Goal: Transaction & Acquisition: Purchase product/service

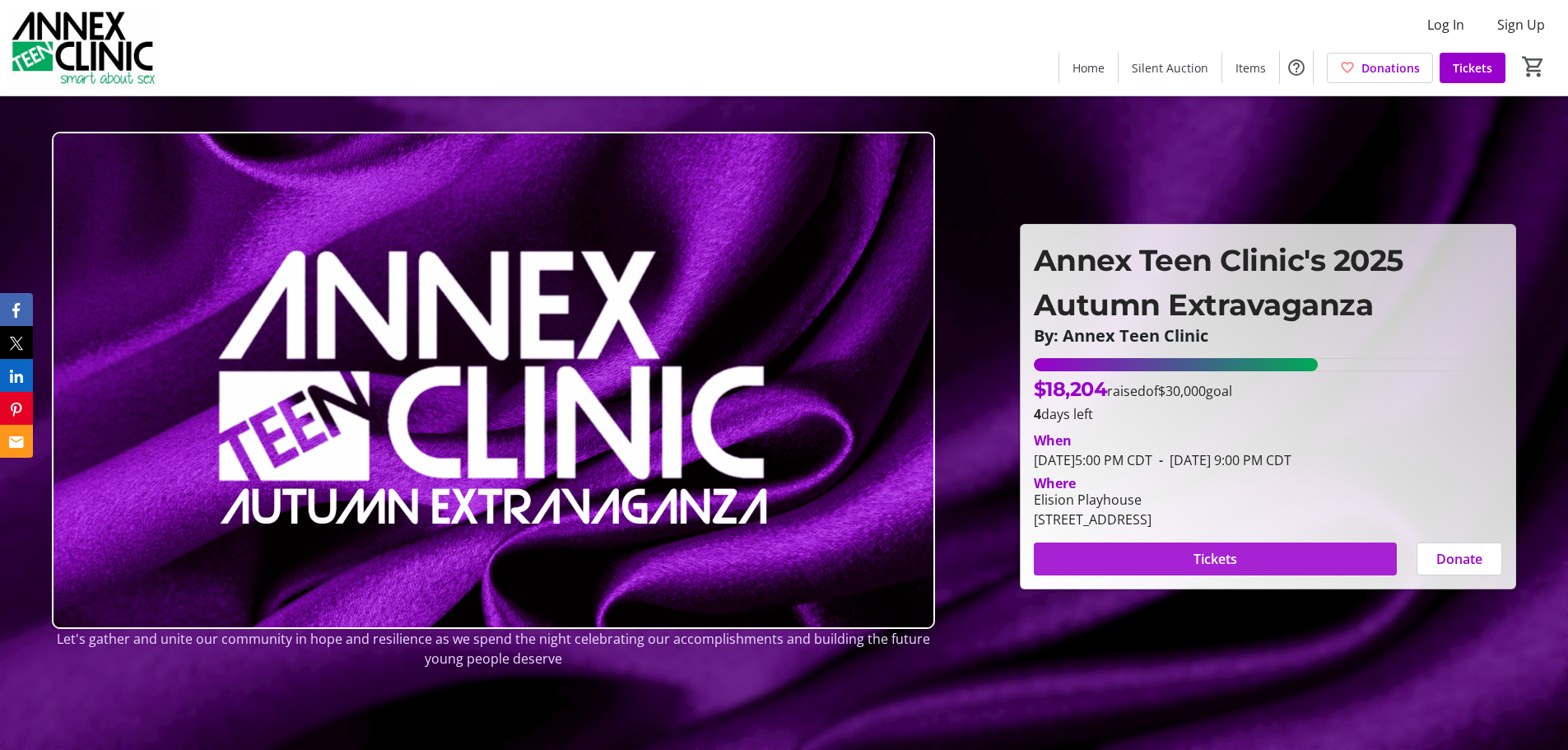
click at [1210, 553] on span "Tickets" at bounding box center [1215, 559] width 44 height 20
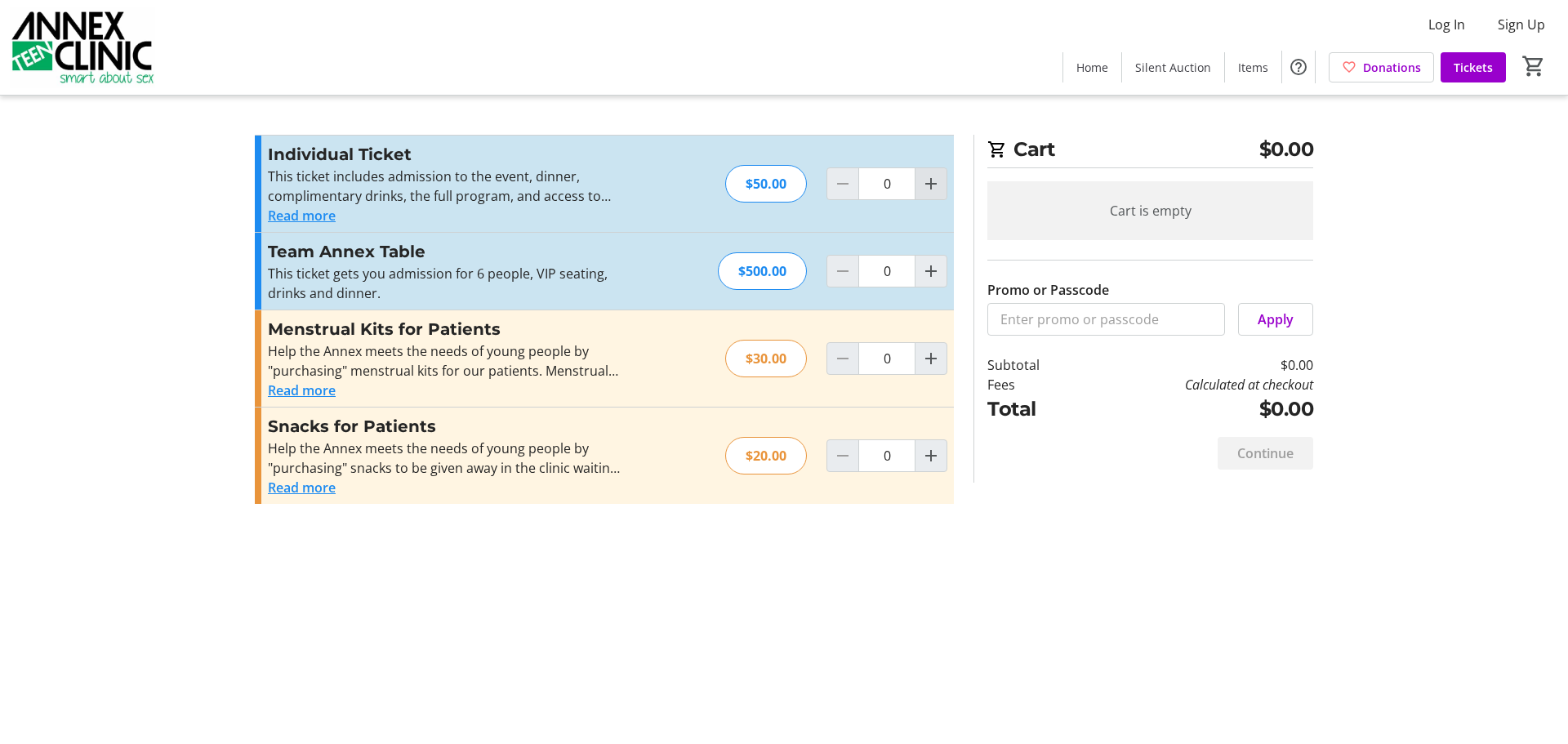
click at [930, 187] on mat-icon "Increment by one" at bounding box center [931, 183] width 19 height 19
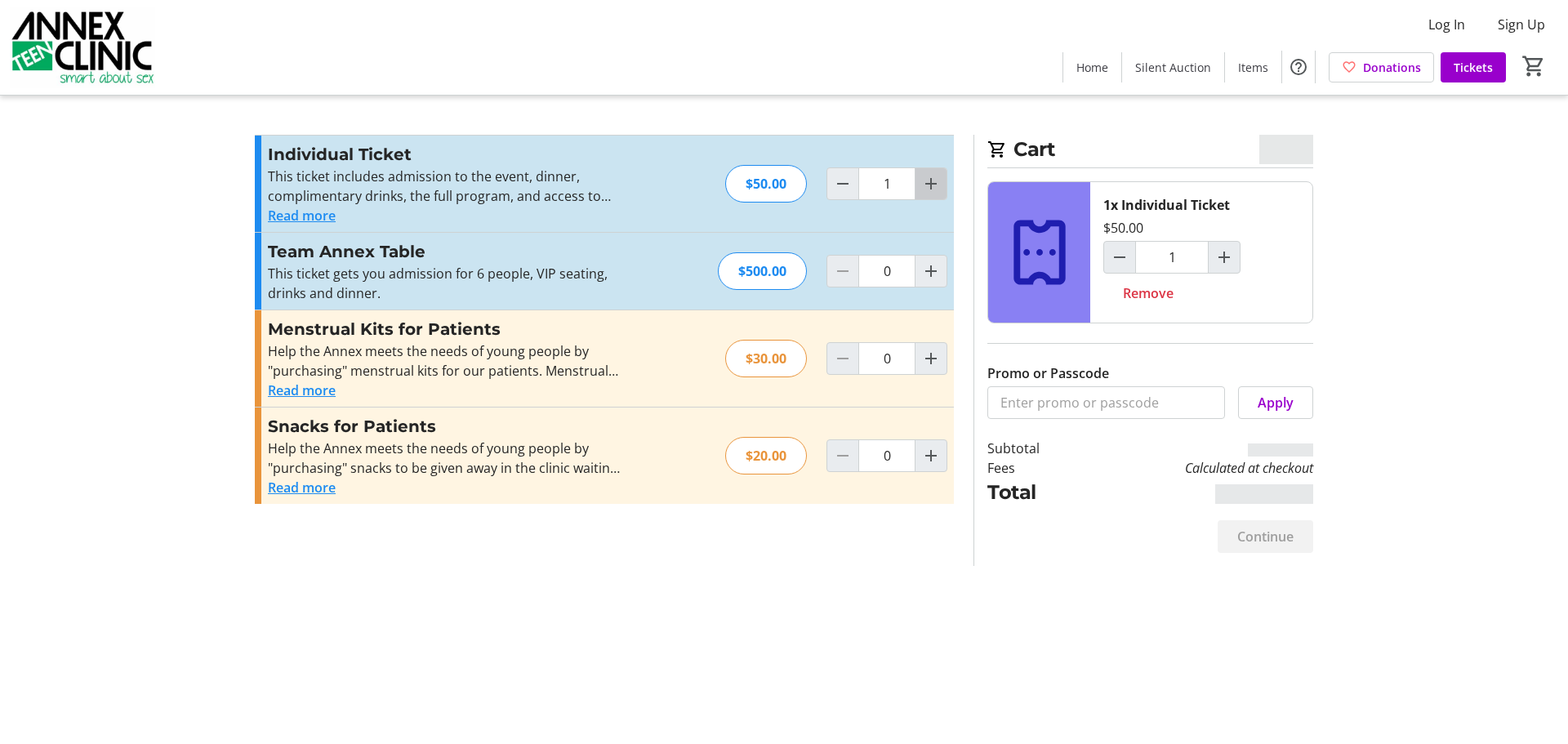
click at [930, 187] on mat-icon "Increment by one" at bounding box center [931, 183] width 19 height 19
type input "2"
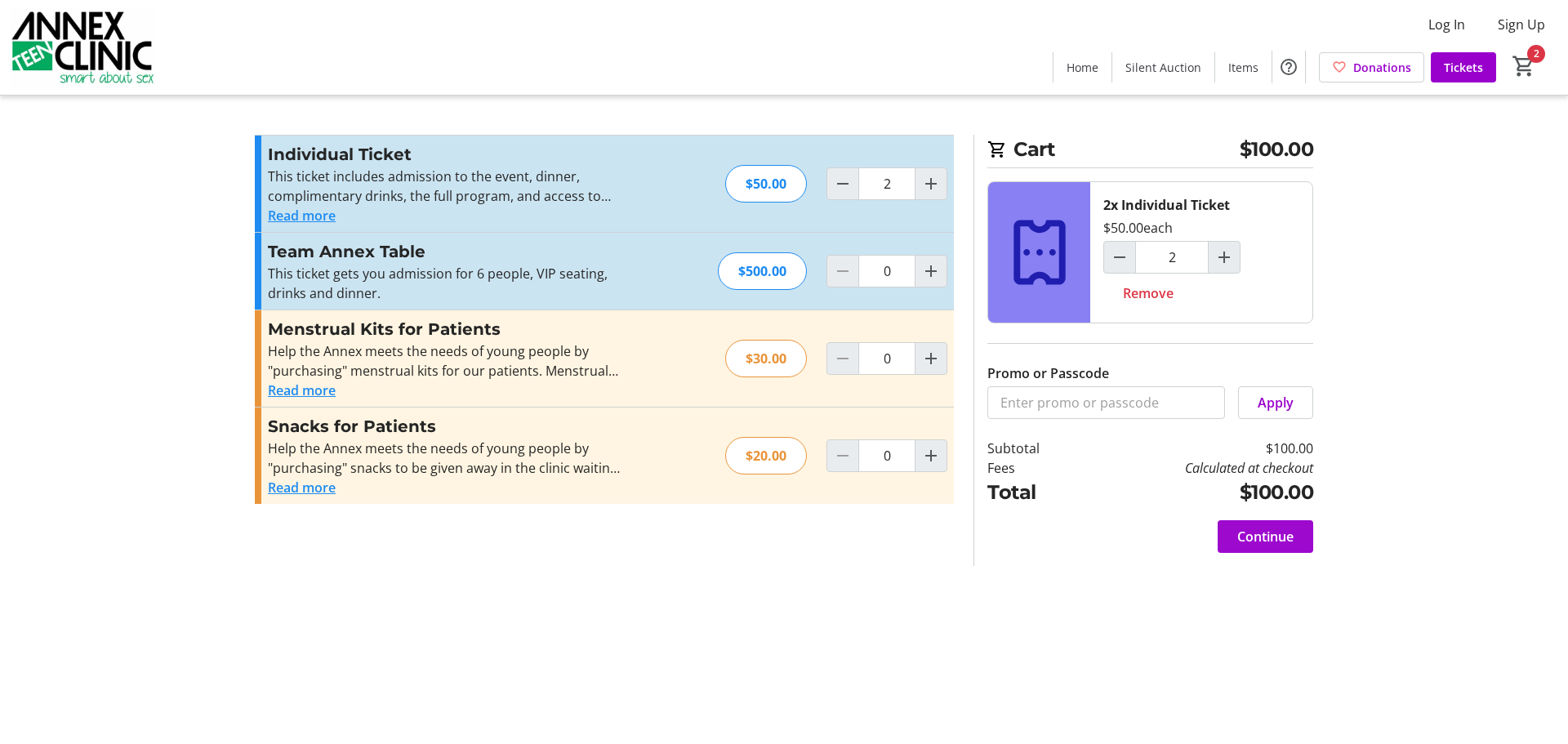
click at [1261, 536] on span "Continue" at bounding box center [1265, 536] width 56 height 19
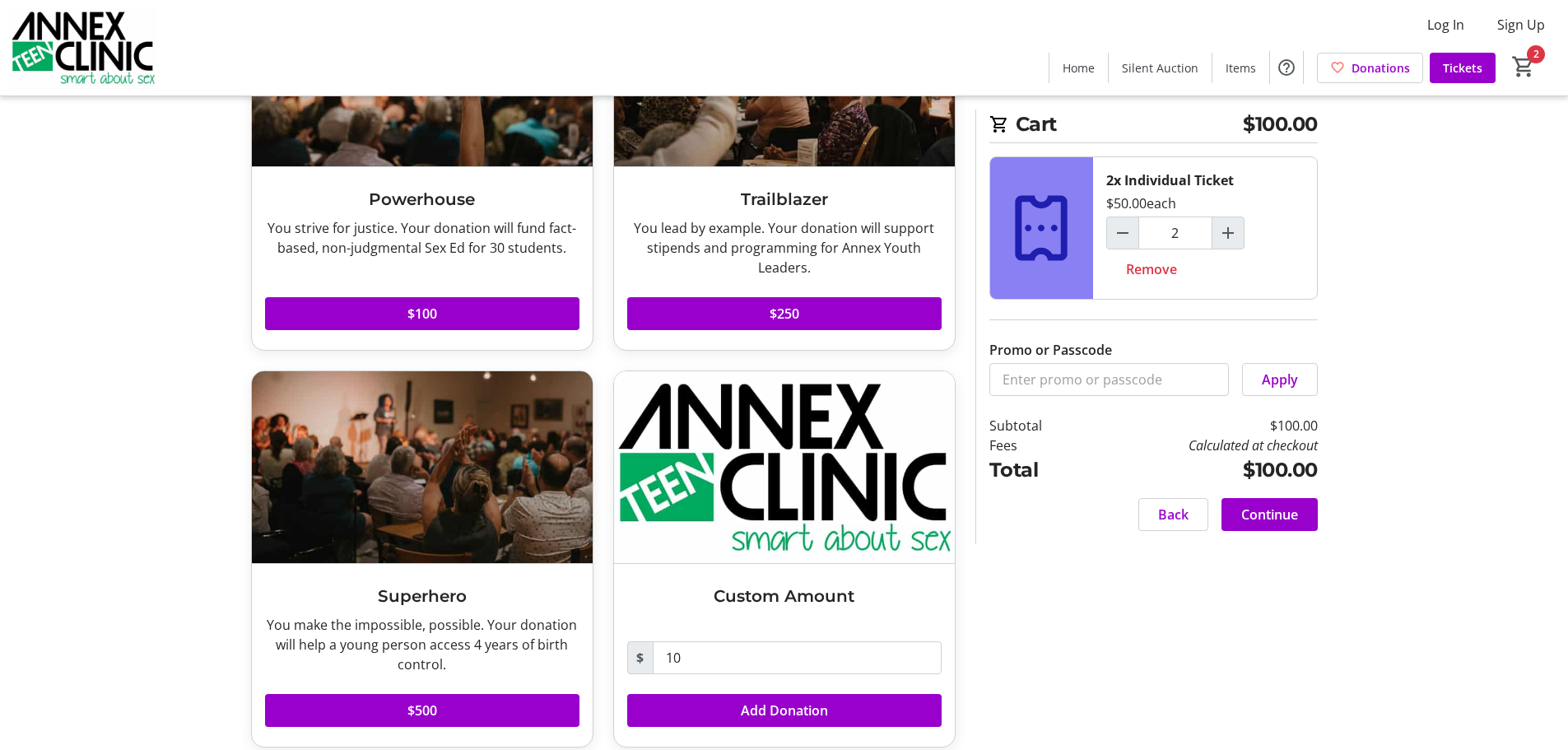
scroll to position [626, 0]
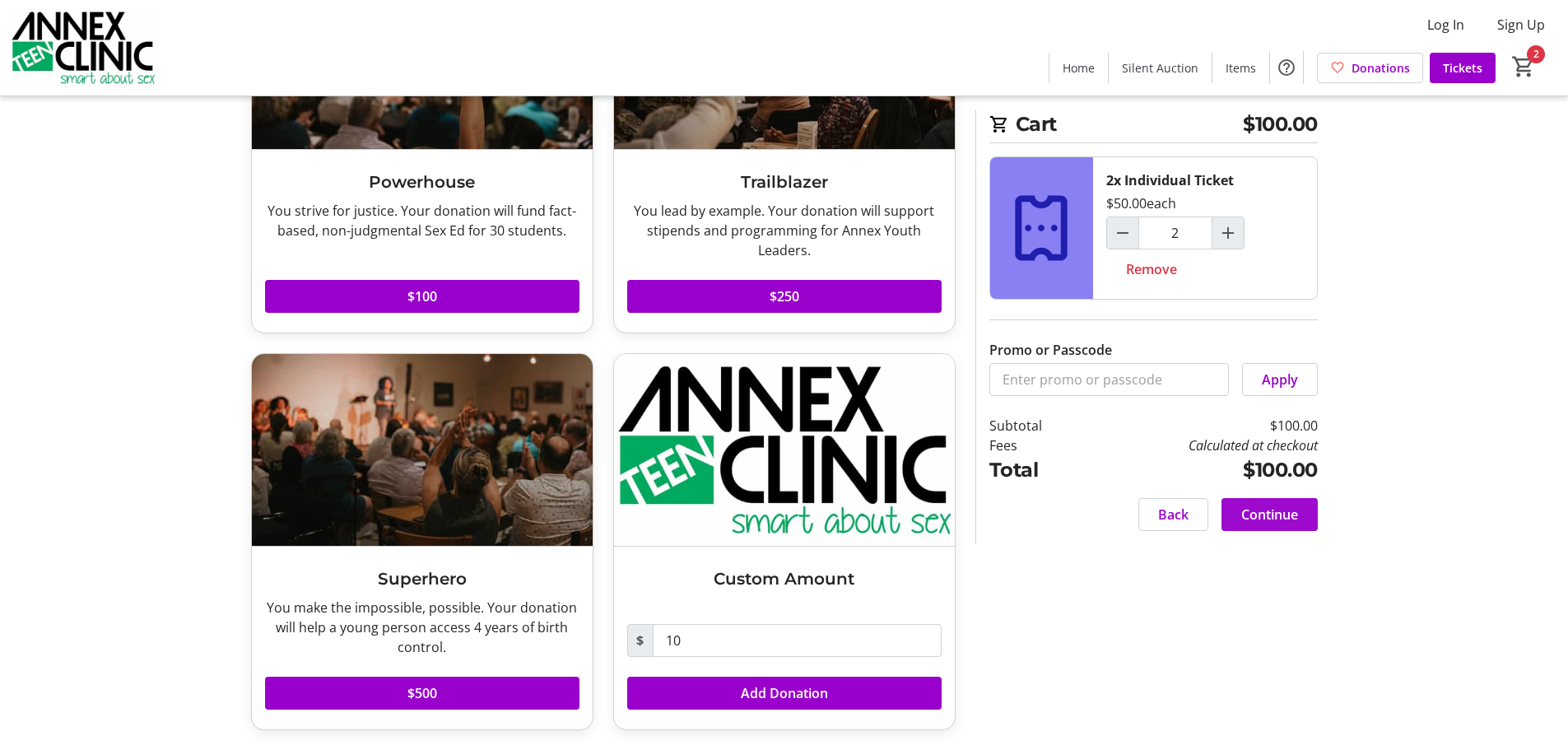
click at [1271, 517] on span "Continue" at bounding box center [1270, 514] width 57 height 20
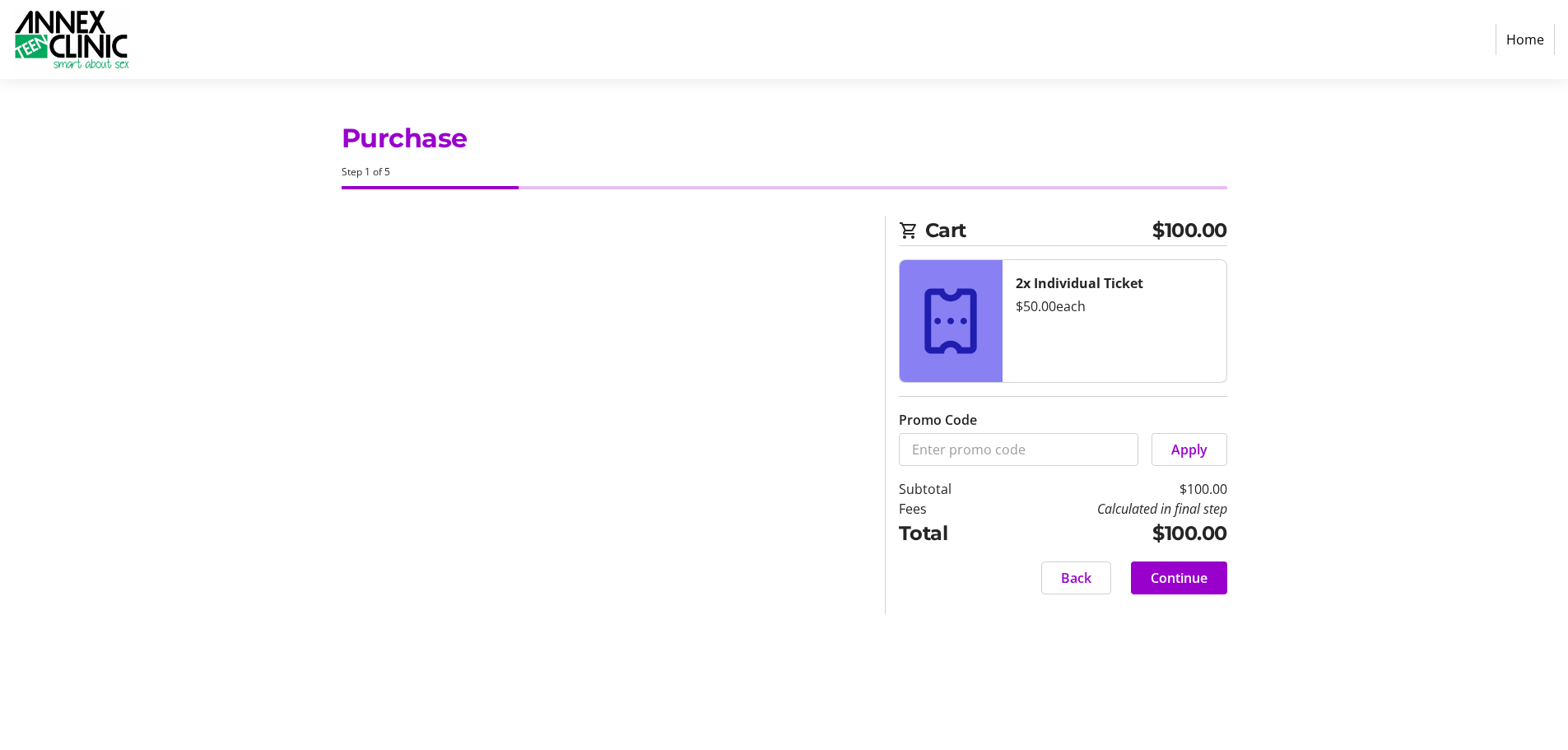
select select "US"
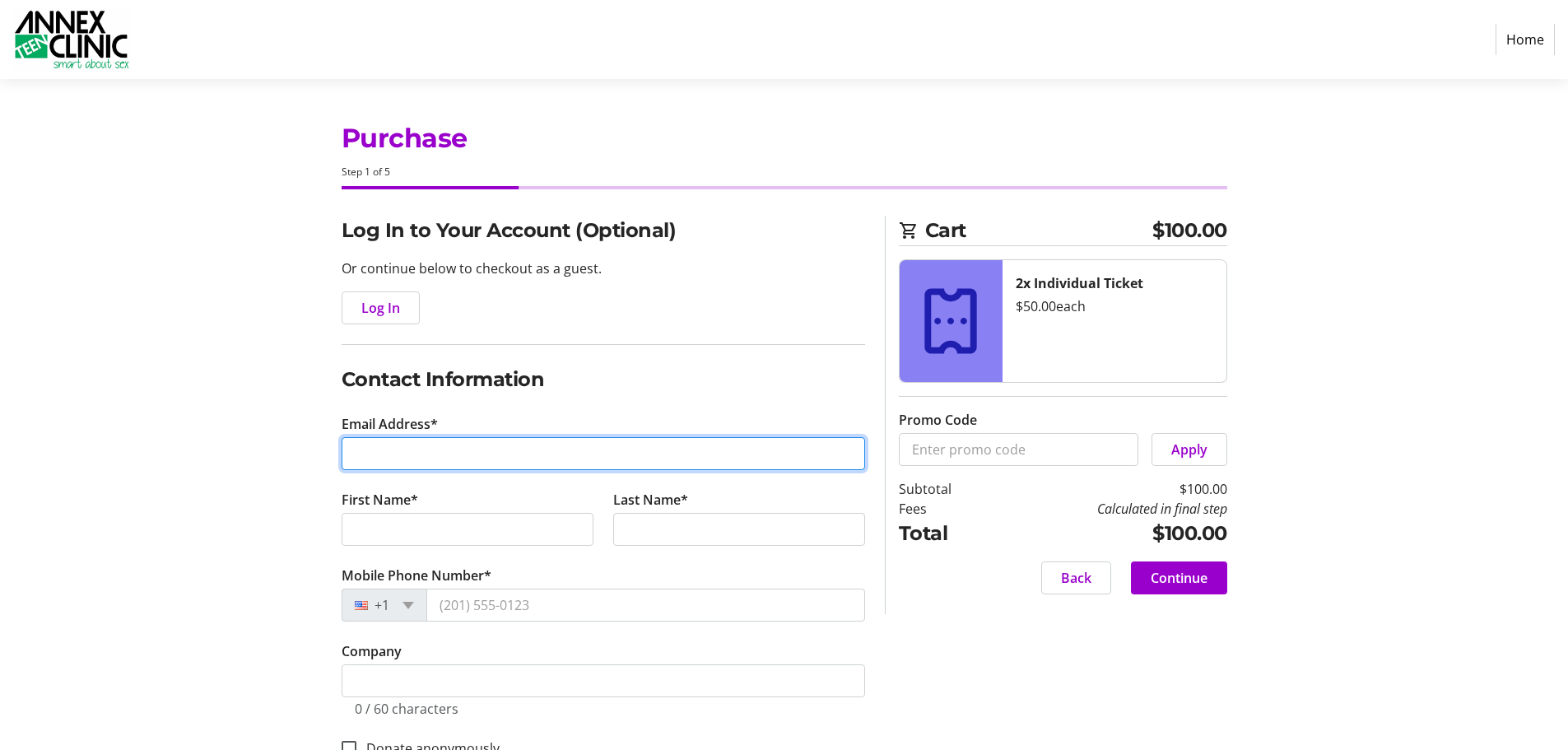
click at [435, 454] on input "Email Address*" at bounding box center [604, 454] width 524 height 33
type input "[EMAIL_ADDRESS][DOMAIN_NAME]"
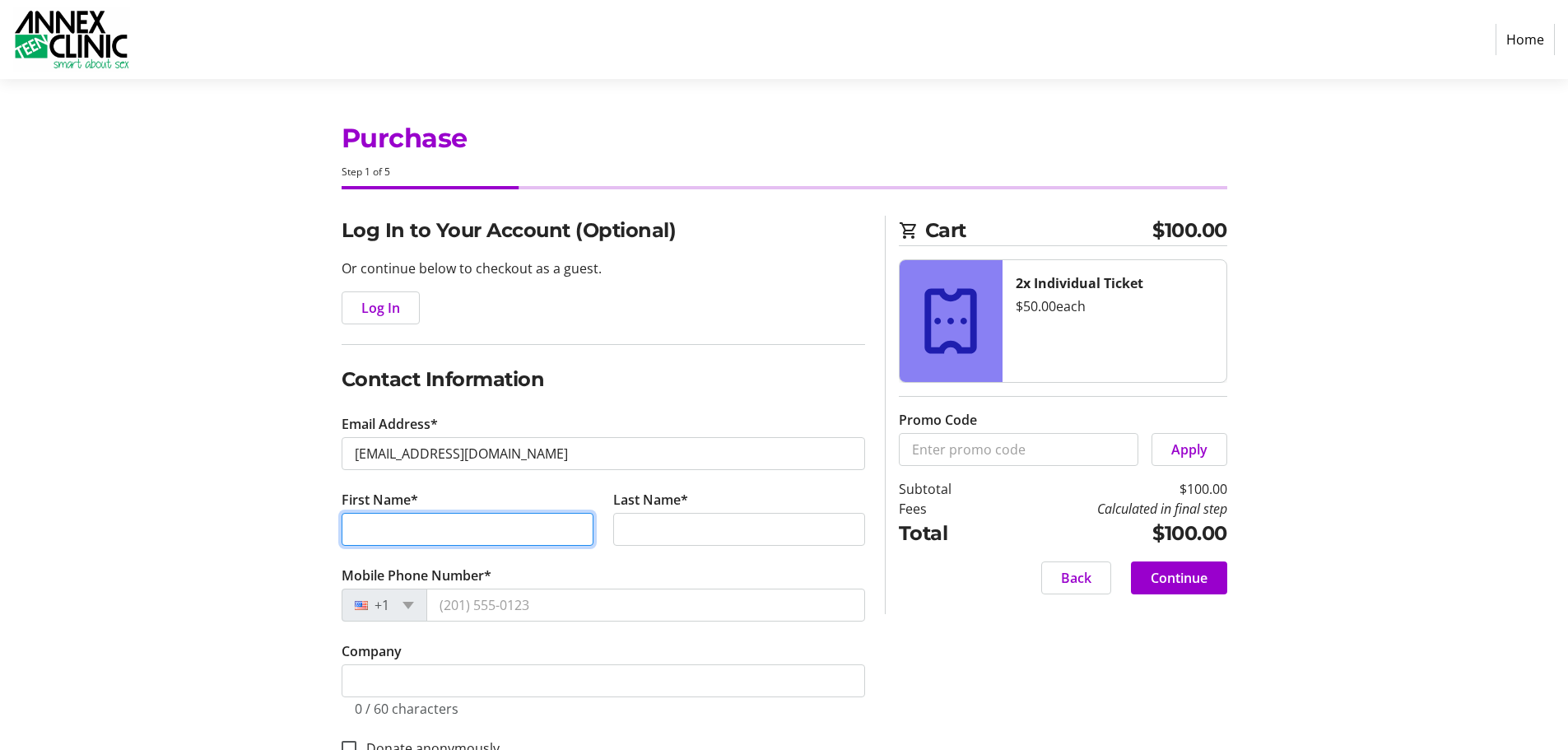
type input "[PERSON_NAME]"
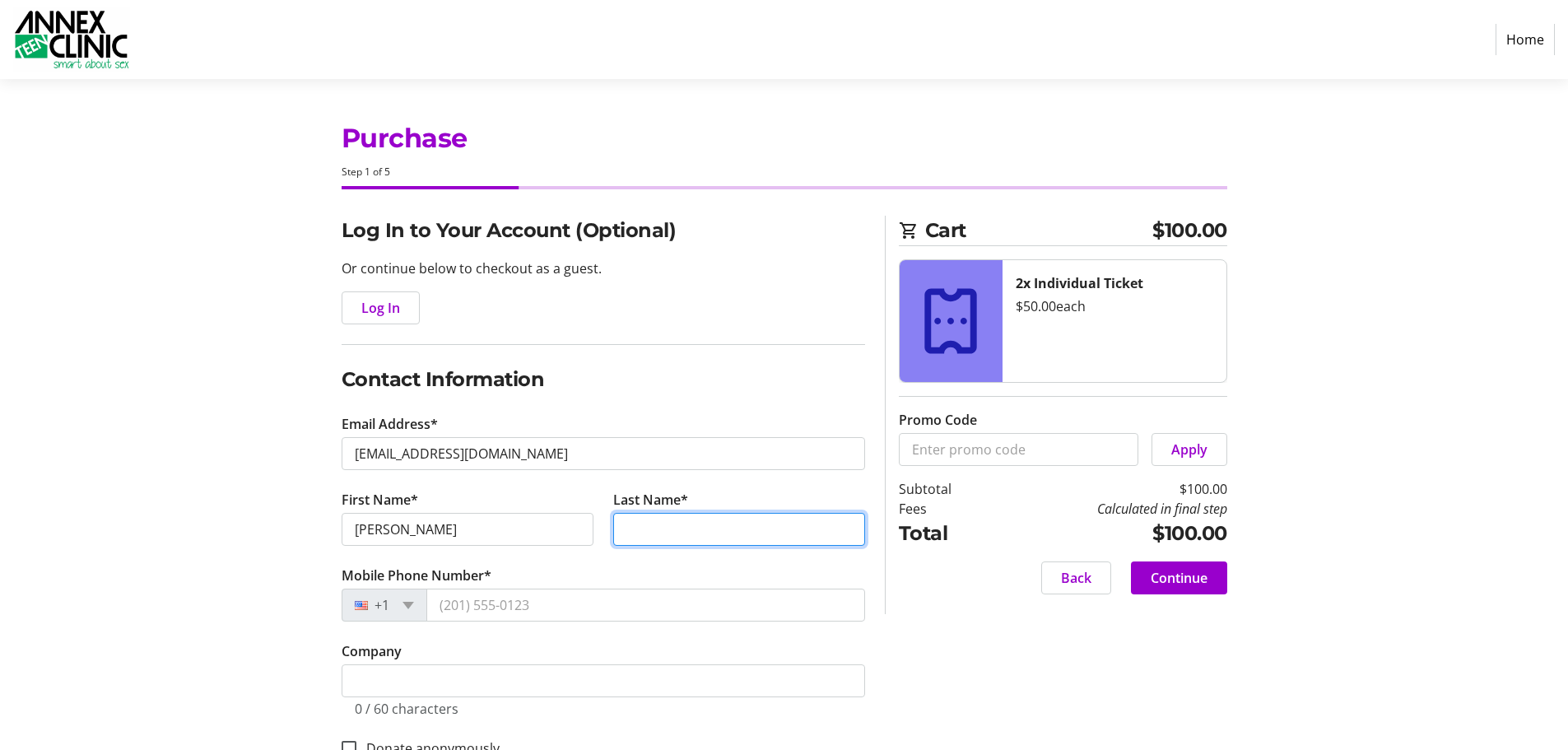
type input "[PERSON_NAME]"
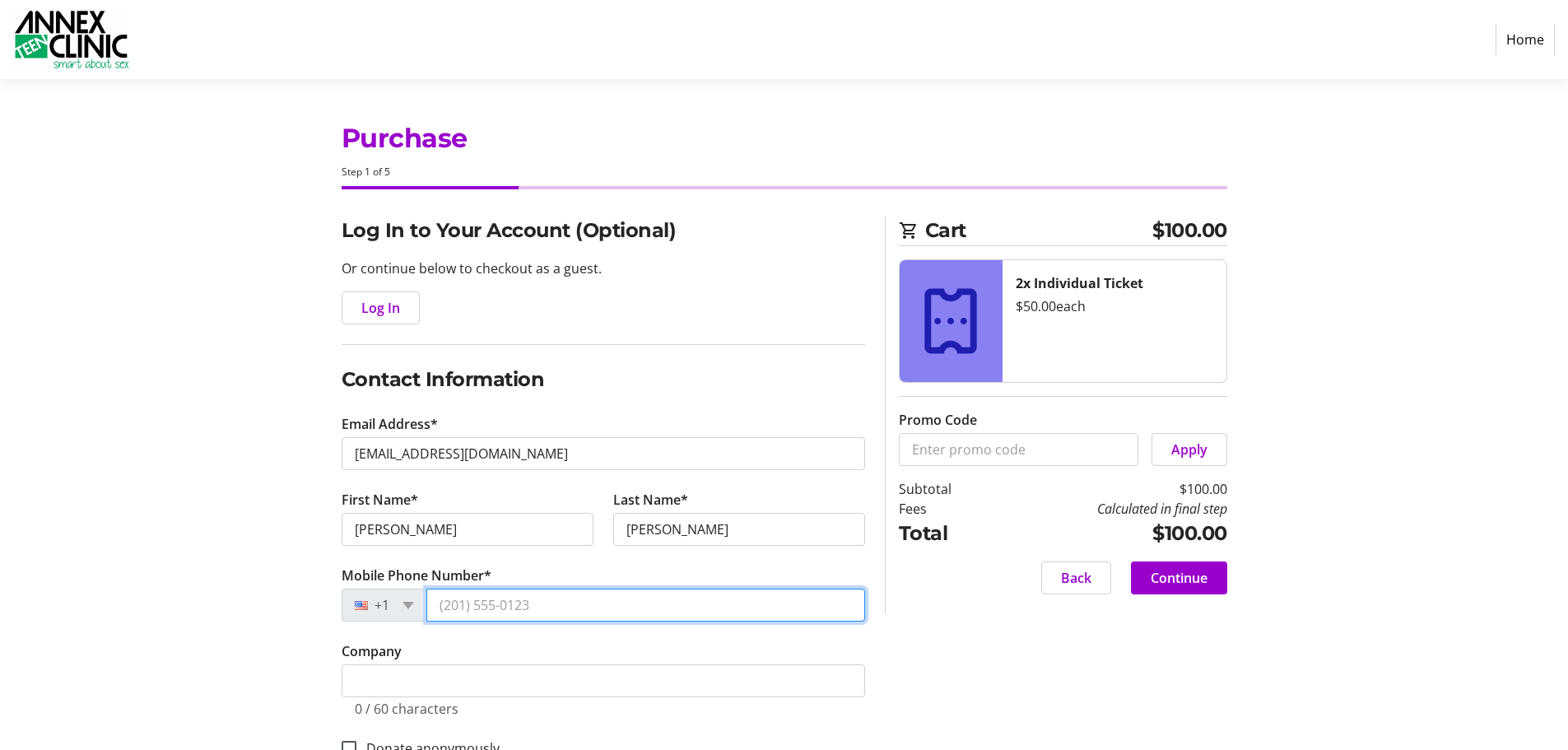
type input "[PHONE_NUMBER]"
type input "[STREET_ADDRESS]"
type input "Crystal"
select select "MN"
type input "55427"
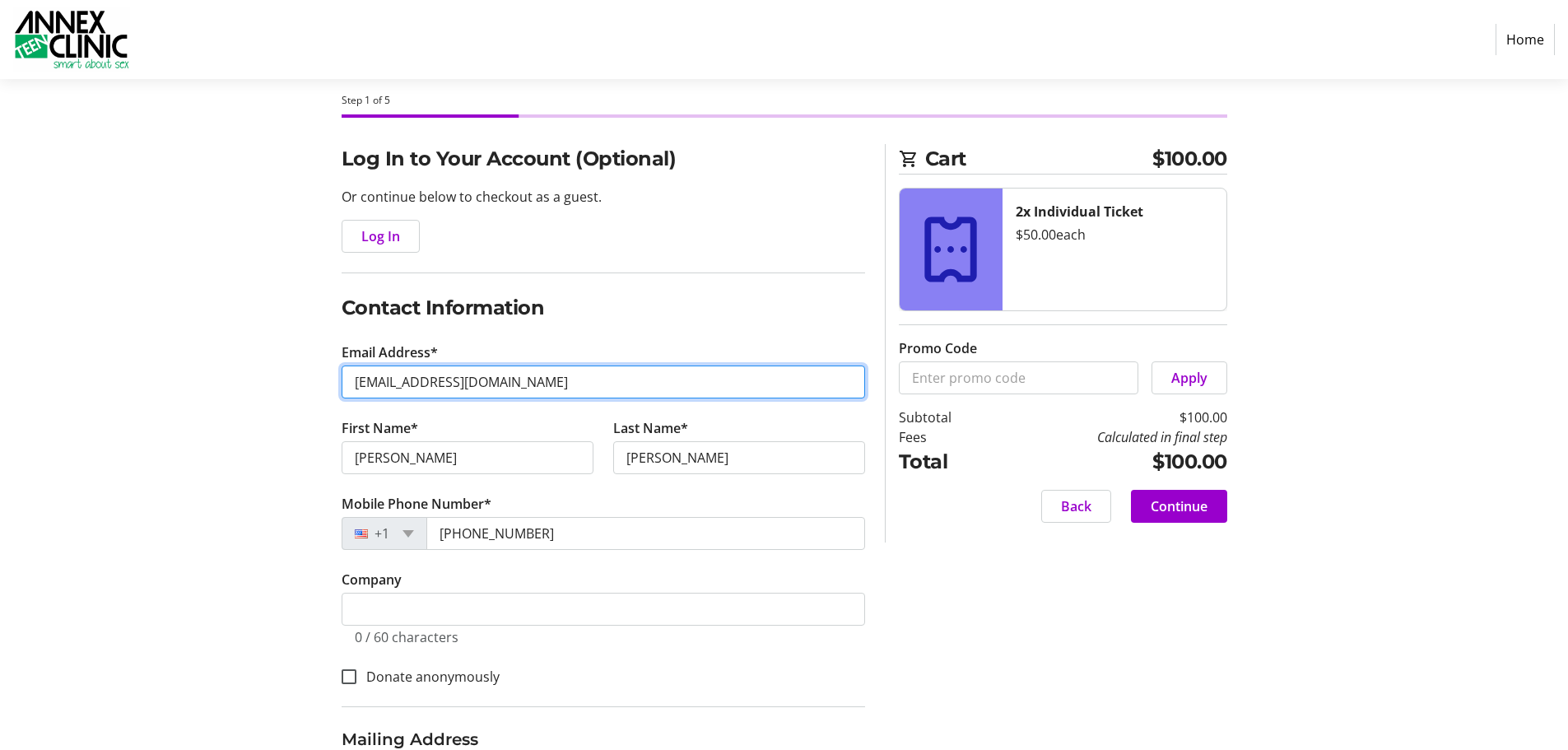
scroll to position [164, 0]
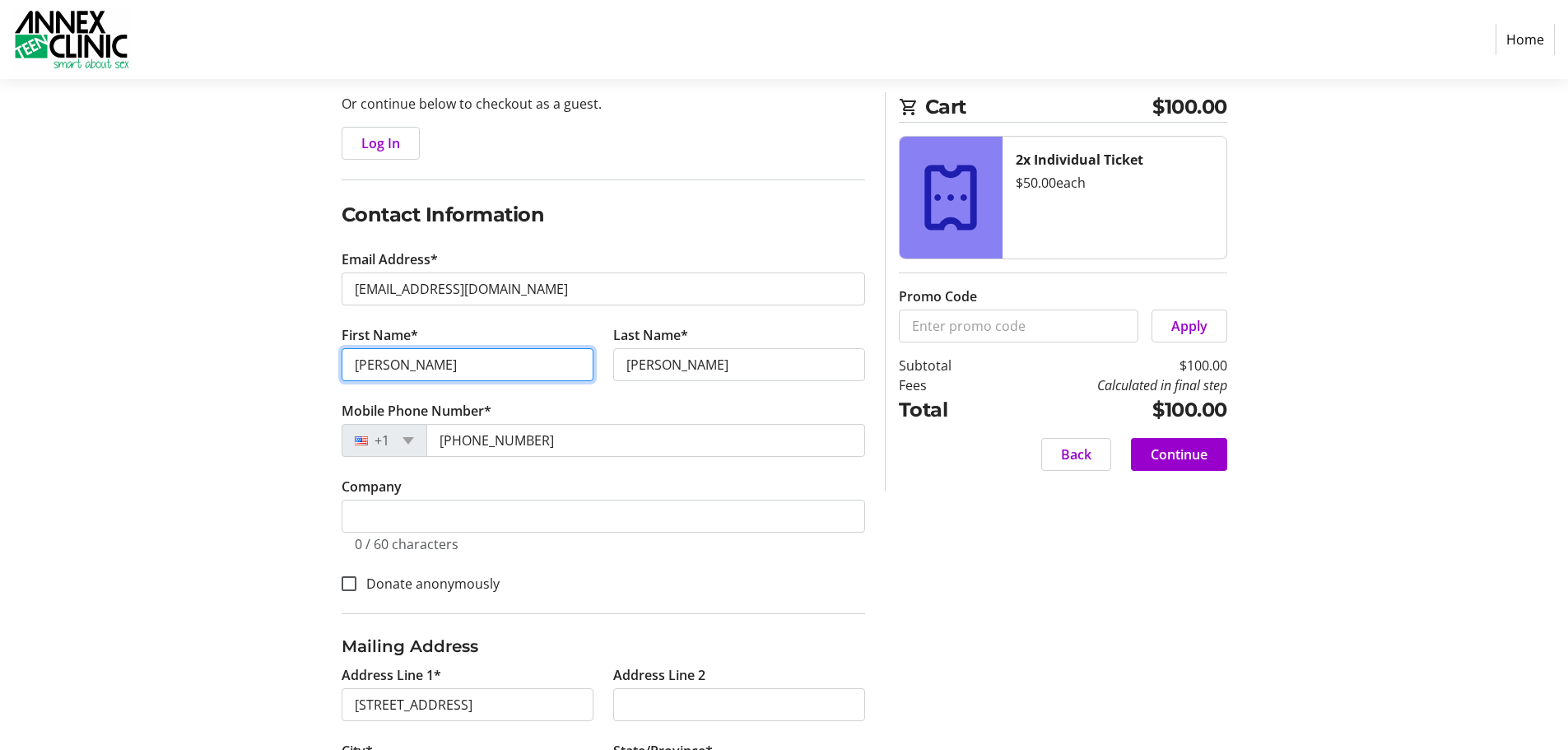
drag, startPoint x: 349, startPoint y: 367, endPoint x: 431, endPoint y: 367, distance: 82.0
click at [431, 367] on input "[PERSON_NAME]" at bounding box center [468, 365] width 252 height 33
type input "[PERSON_NAME]"
click at [170, 415] on section "Purchase Step 1 of 5 Cart $100.00 2x Individual Ticket $50.00 each Promo Code A…" at bounding box center [784, 413] width 1568 height 998
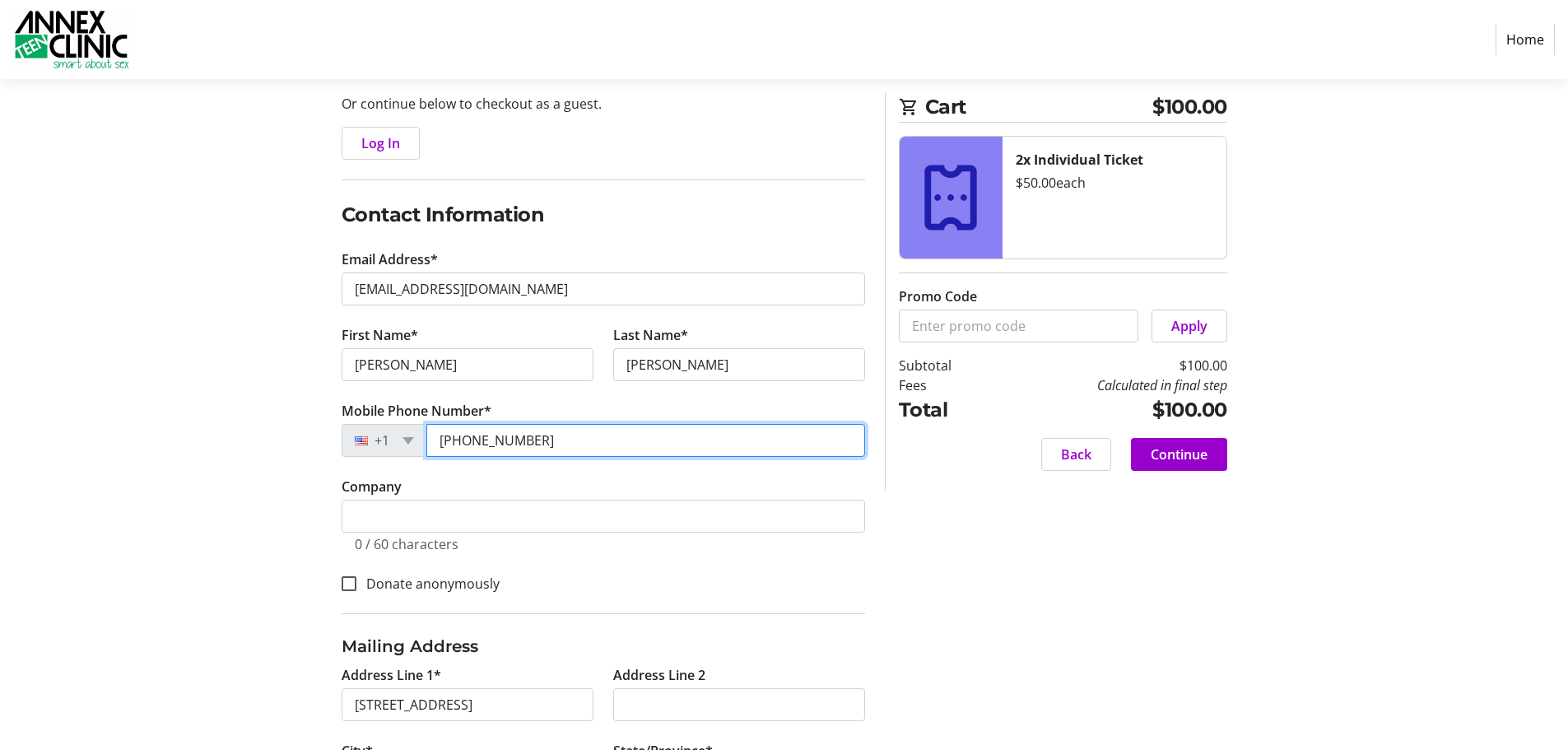
drag, startPoint x: 438, startPoint y: 442, endPoint x: 603, endPoint y: 453, distance: 165.4
click at [603, 453] on input "[PHONE_NUMBER]" at bounding box center [645, 441] width 439 height 33
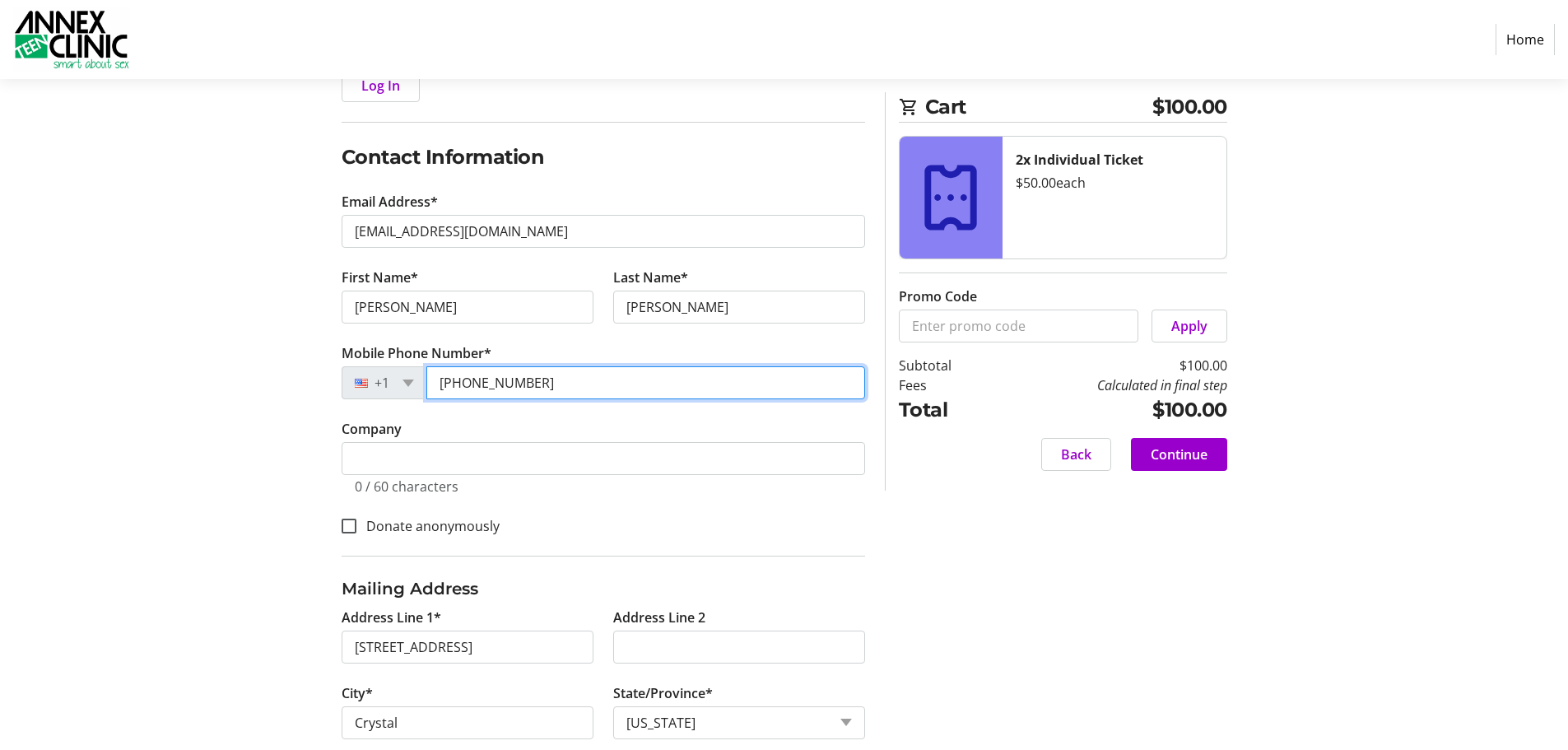
scroll to position [0, 0]
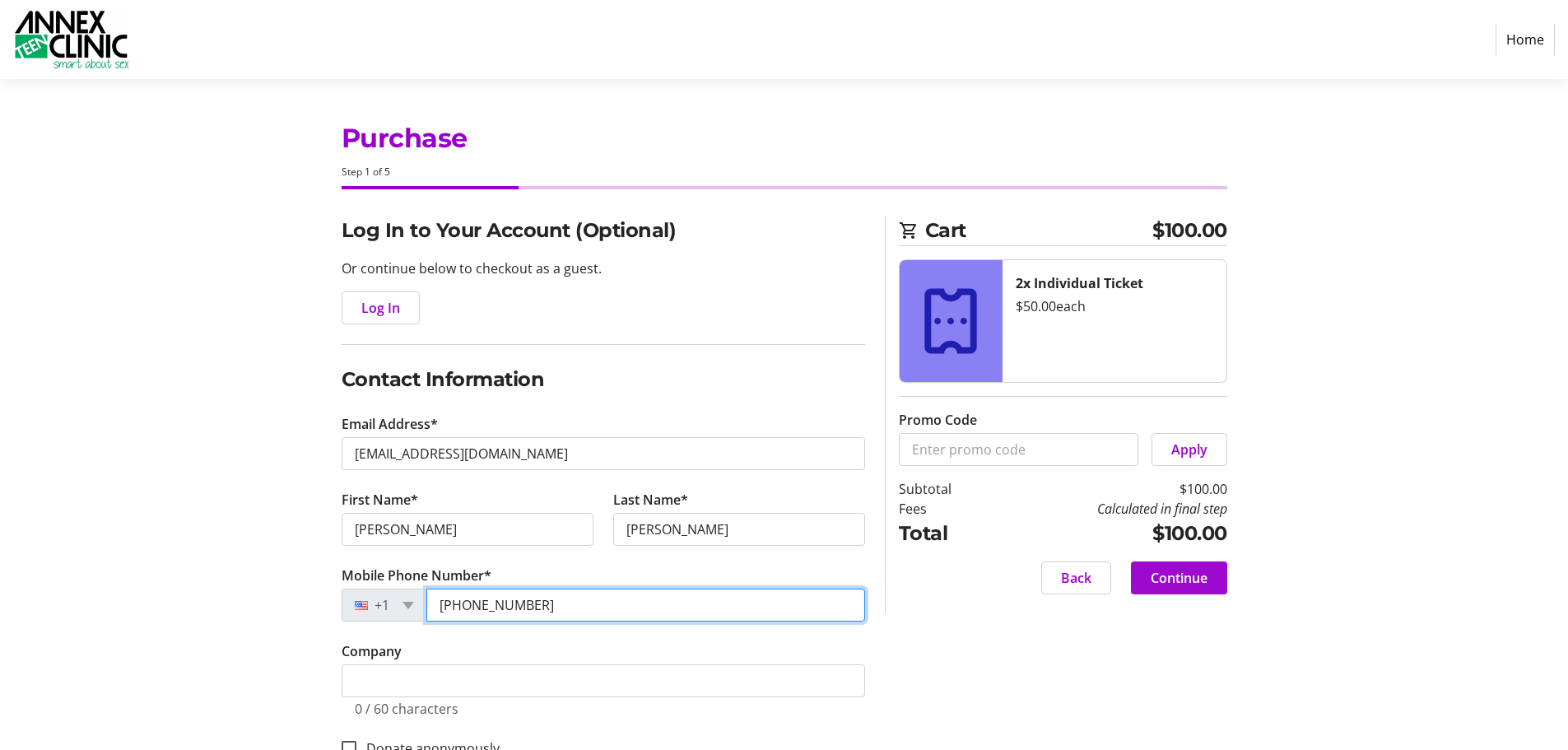
type input "[PHONE_NUMBER]"
click at [1158, 582] on span "Continue" at bounding box center [1179, 578] width 57 height 20
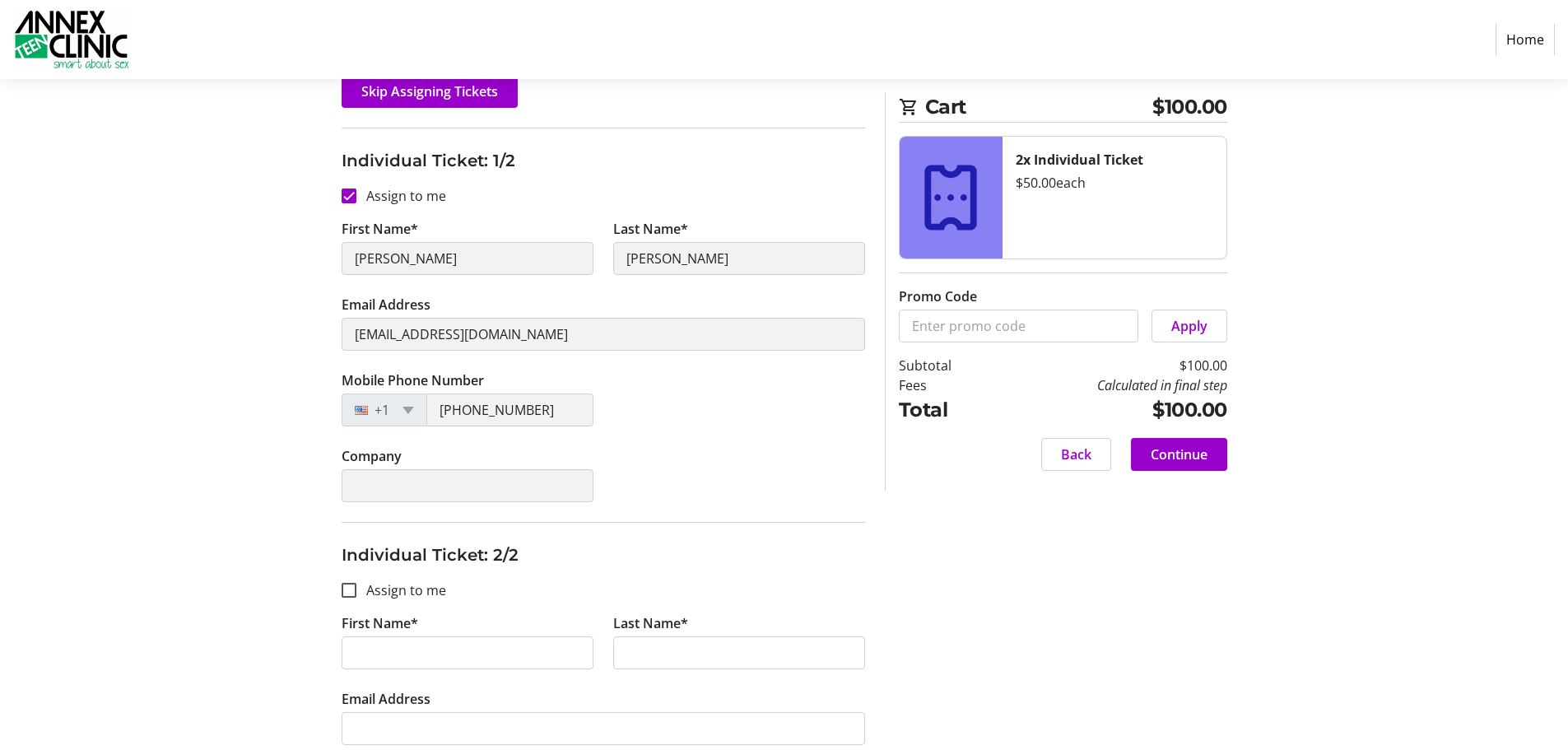
scroll to position [330, 0]
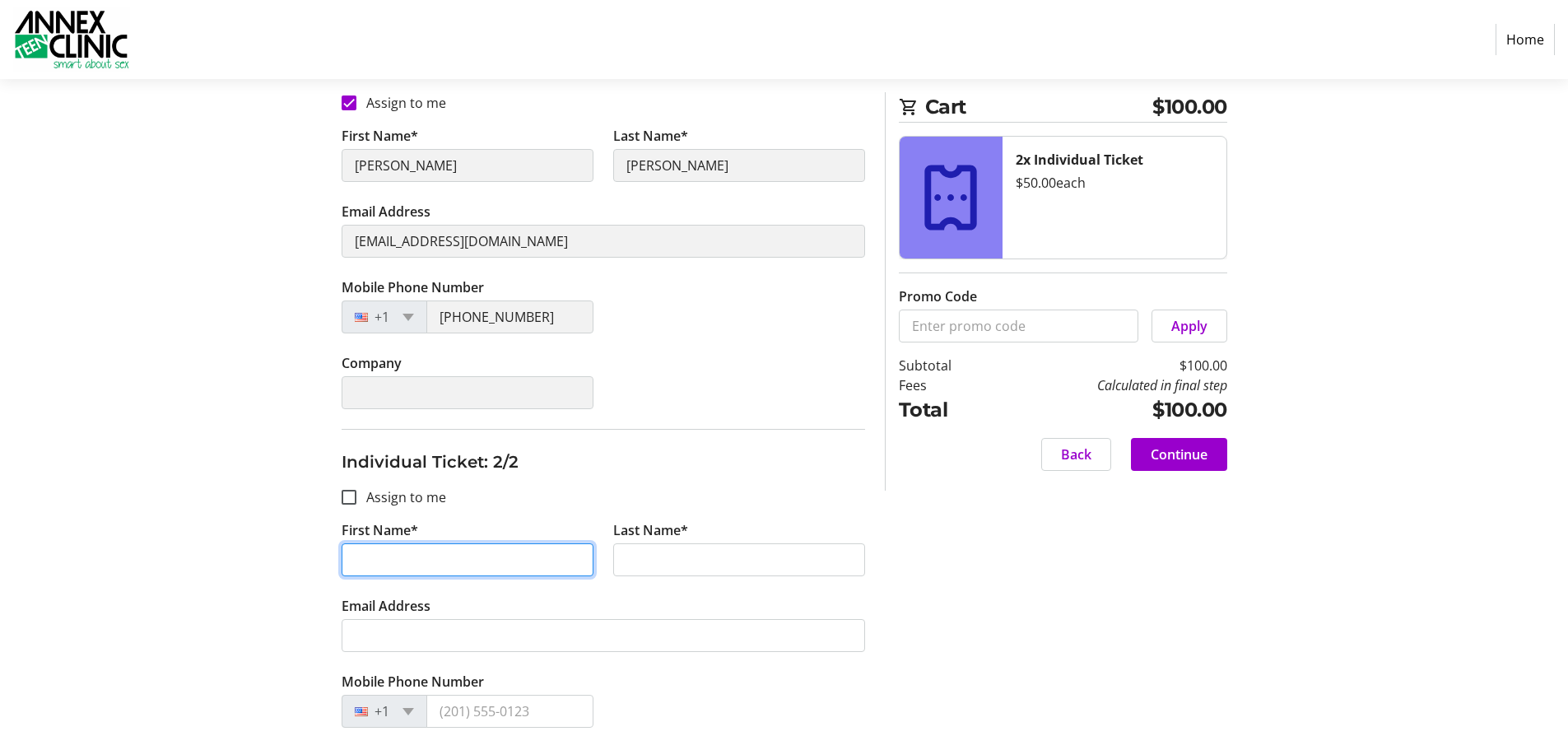
click at [431, 563] on input "First Name*" at bounding box center [468, 560] width 252 height 33
type input "[PERSON_NAME]"
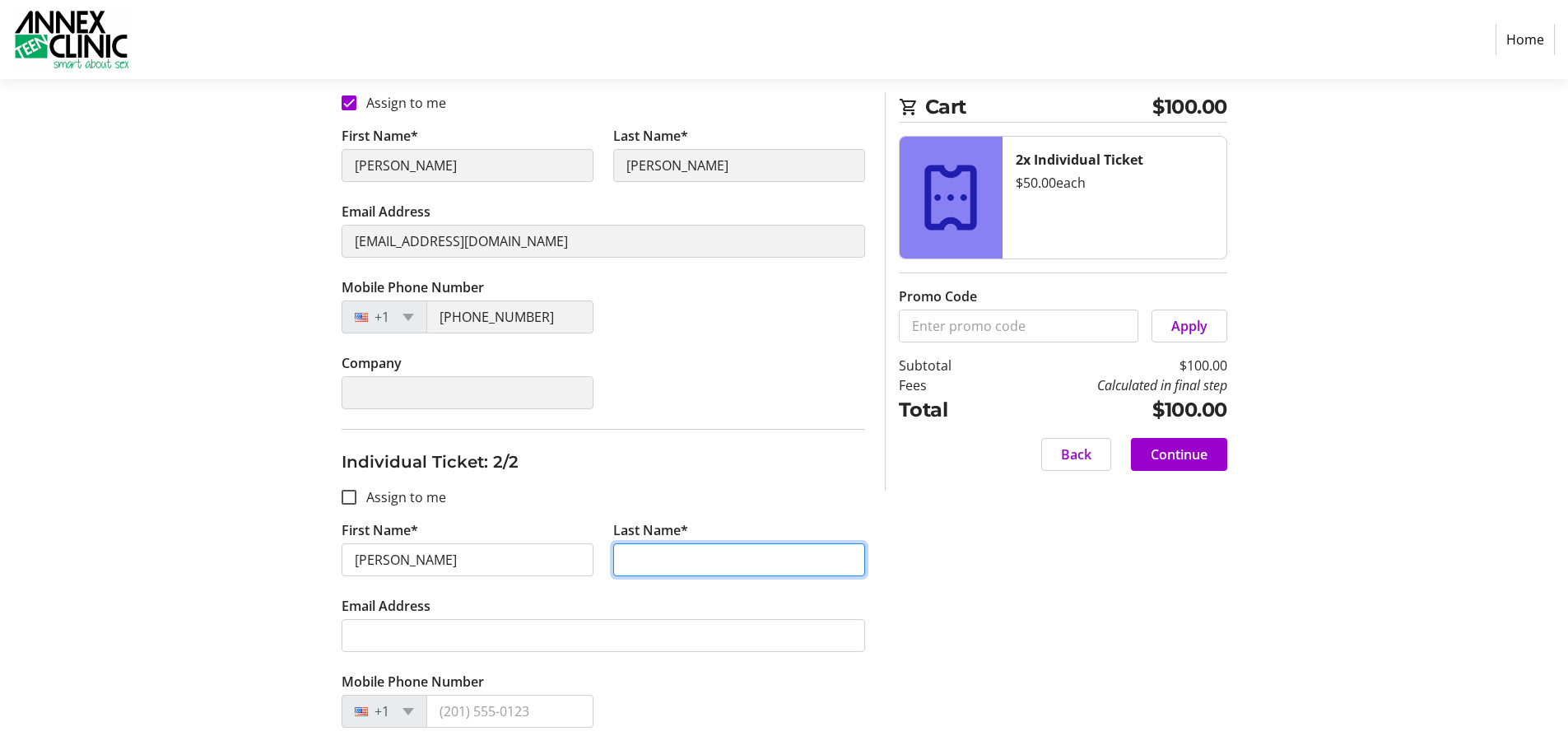
click at [660, 552] on input "Last Name*" at bounding box center [739, 560] width 252 height 33
type input "[PERSON_NAME]"
click at [1083, 604] on div "Assign Tickets Enter details for each attendee so that they receive their ticke…" at bounding box center [785, 355] width 1087 height 937
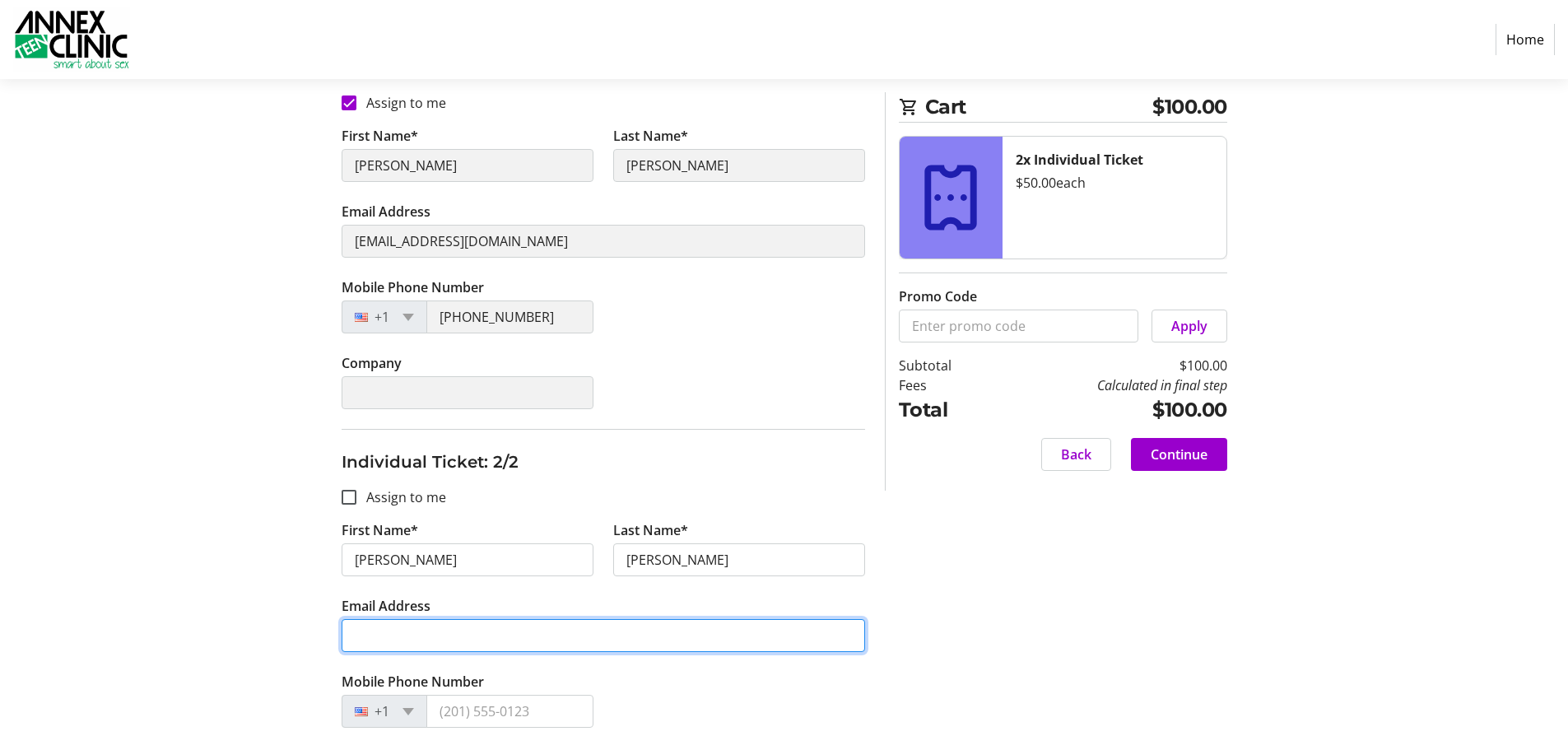
click at [510, 644] on input "Email Address" at bounding box center [604, 636] width 524 height 33
type input "[EMAIL_ADDRESS][DOMAIN_NAME]"
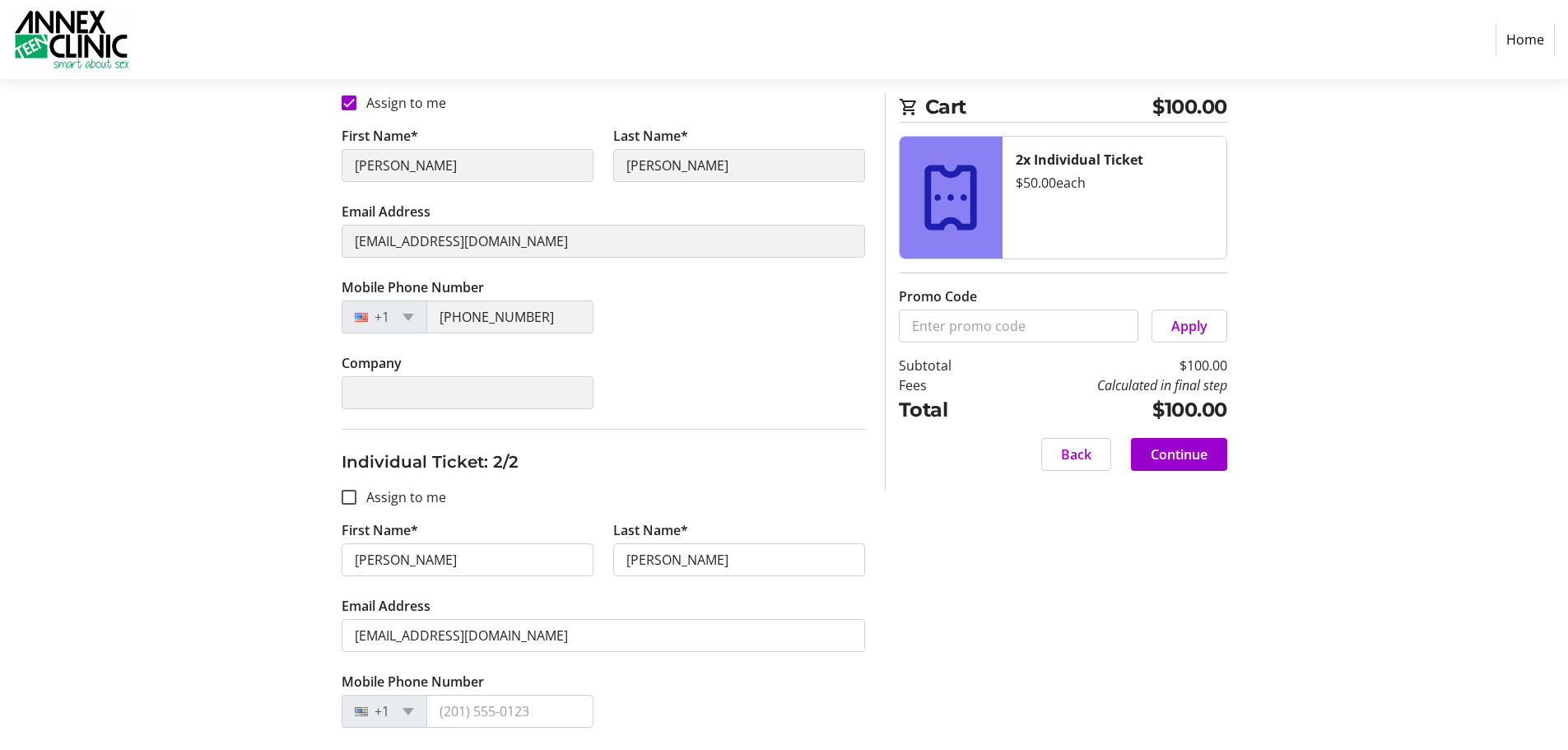
click at [1060, 566] on div "Assign Tickets Enter details for each attendee so that they receive their ticke…" at bounding box center [785, 355] width 1087 height 937
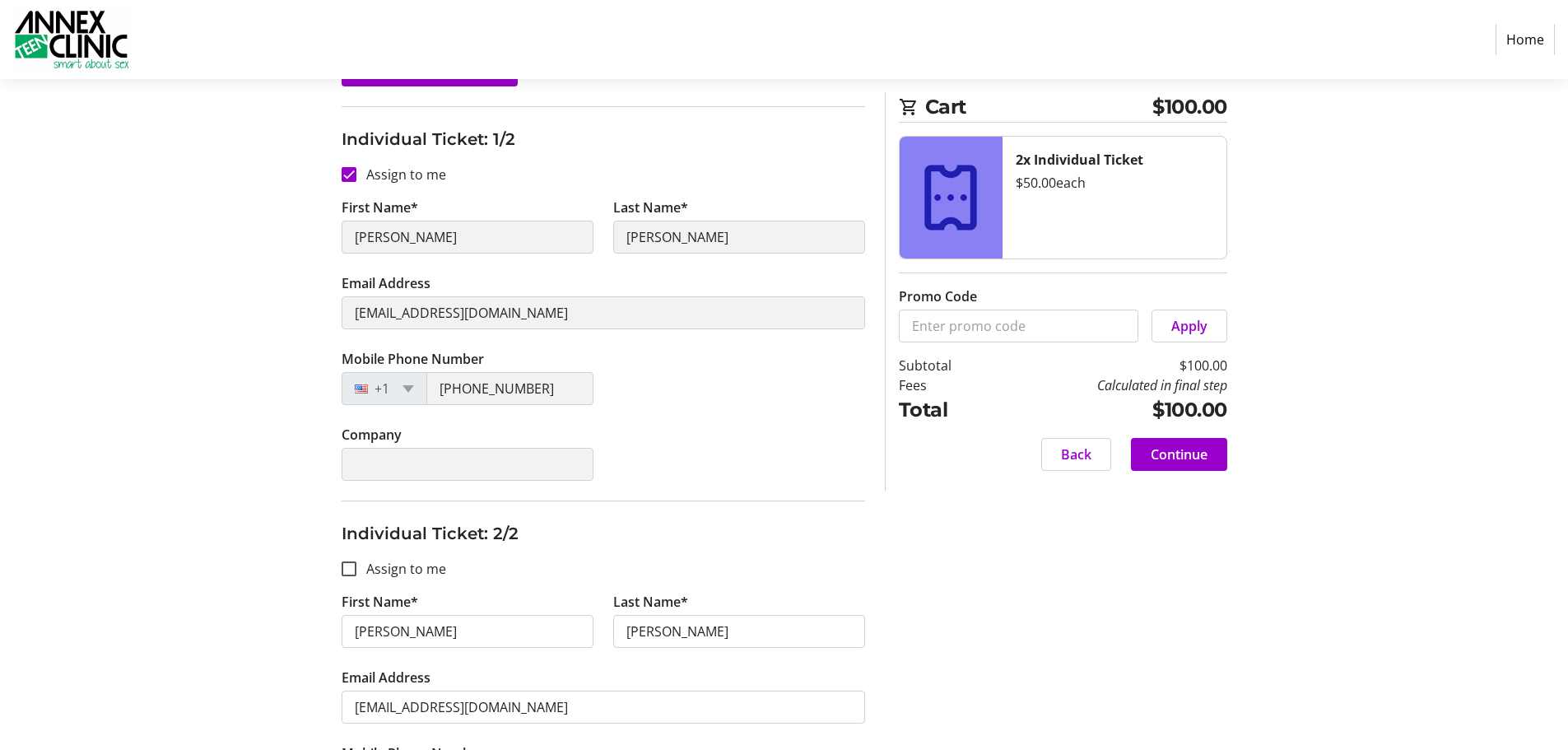
scroll to position [321, 0]
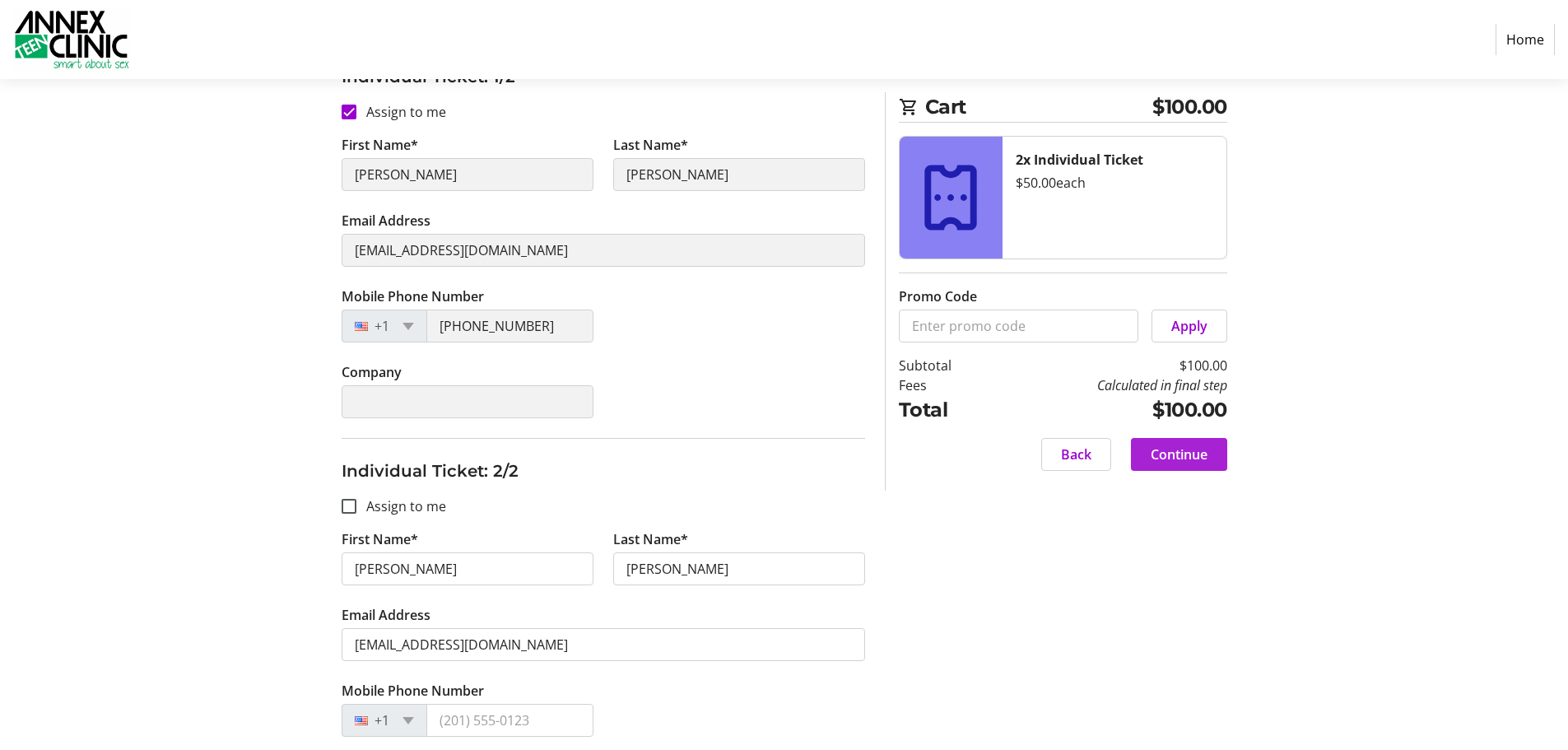
click at [1183, 457] on span "Continue" at bounding box center [1179, 455] width 57 height 20
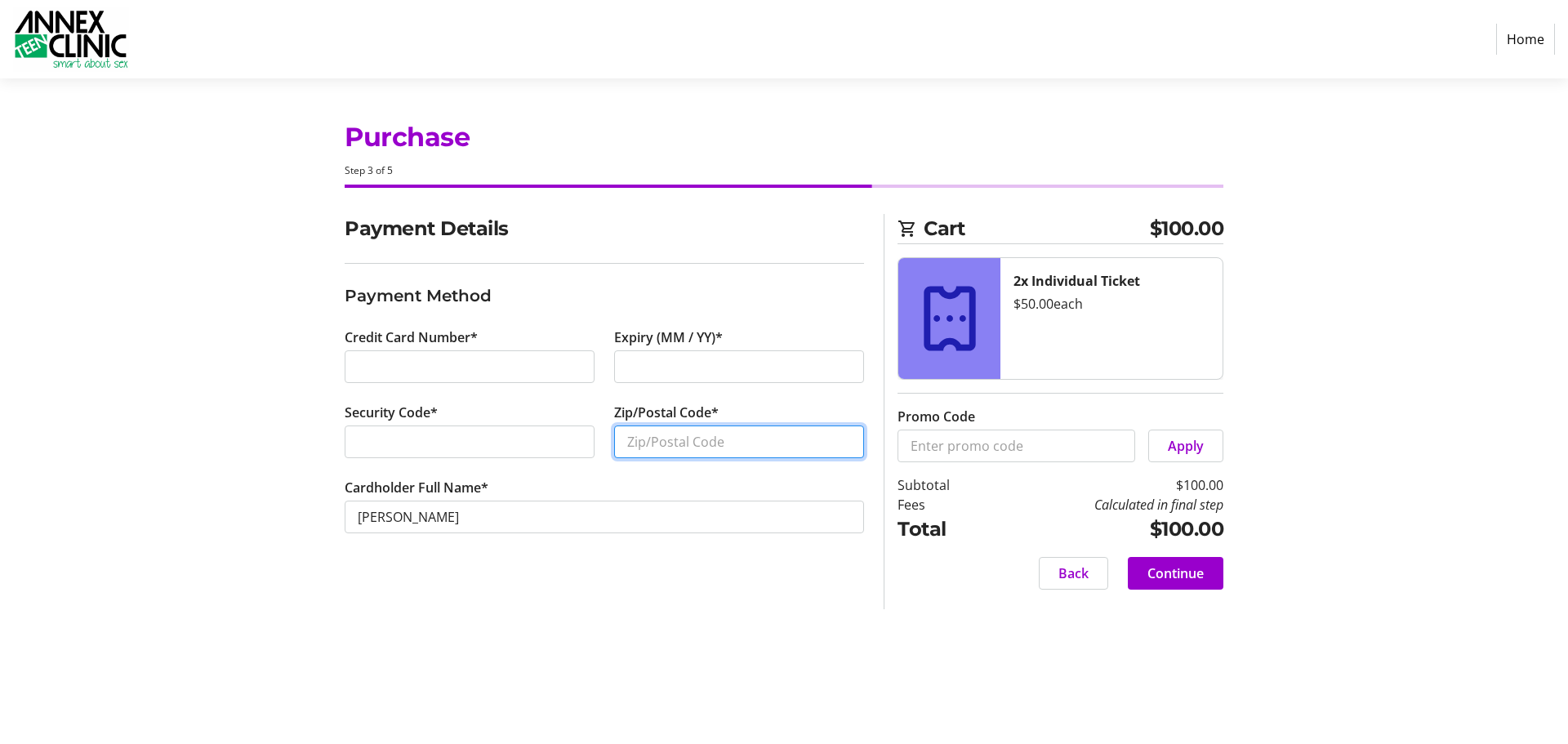
click at [653, 450] on input "Zip/Postal Code*" at bounding box center [739, 442] width 250 height 33
type input "55427"
click at [1173, 577] on span "Continue" at bounding box center [1175, 573] width 56 height 19
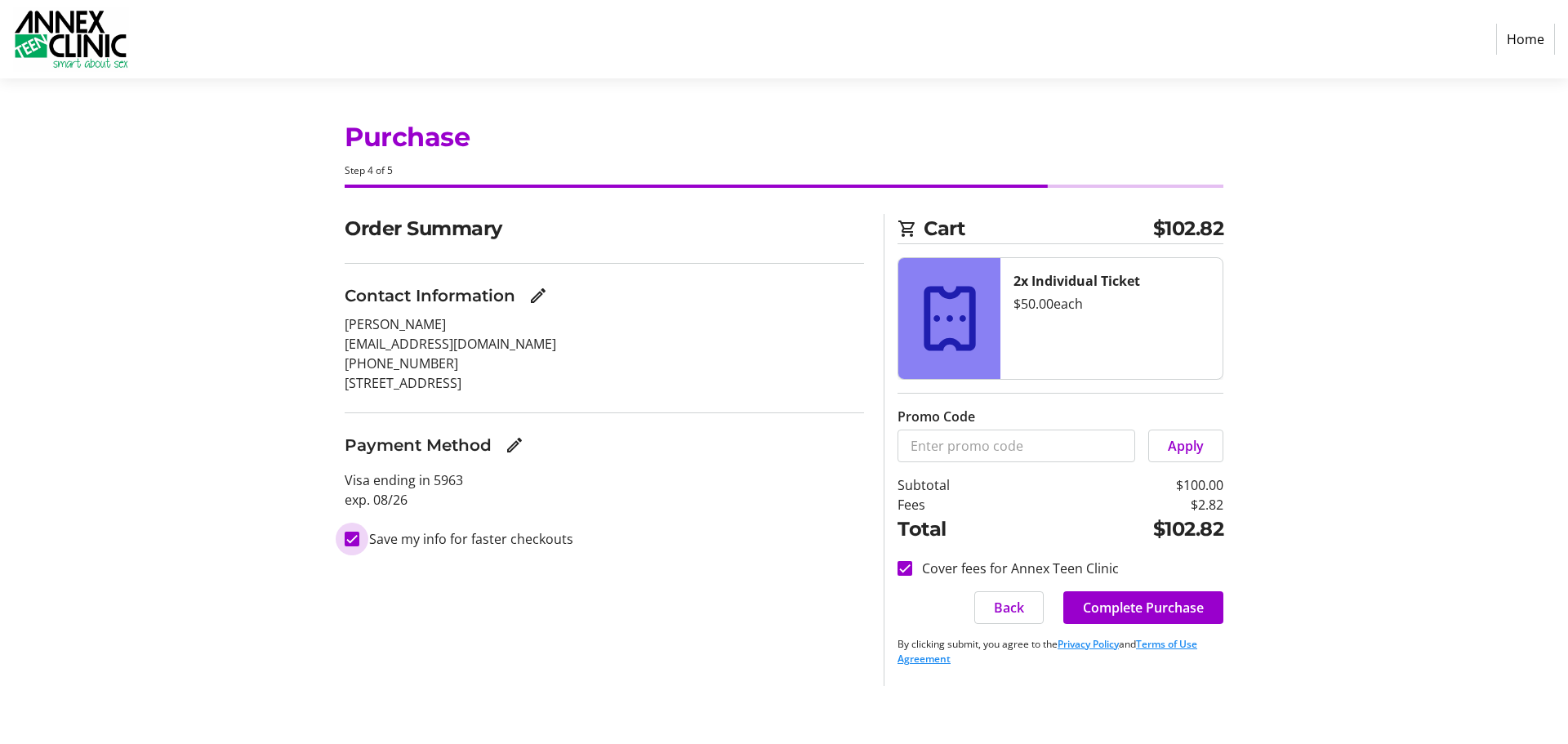
click at [356, 538] on input "Save my info for faster checkouts" at bounding box center [351, 538] width 15 height 15
checkbox input "false"
click at [1156, 603] on span "Complete Purchase" at bounding box center [1143, 608] width 121 height 19
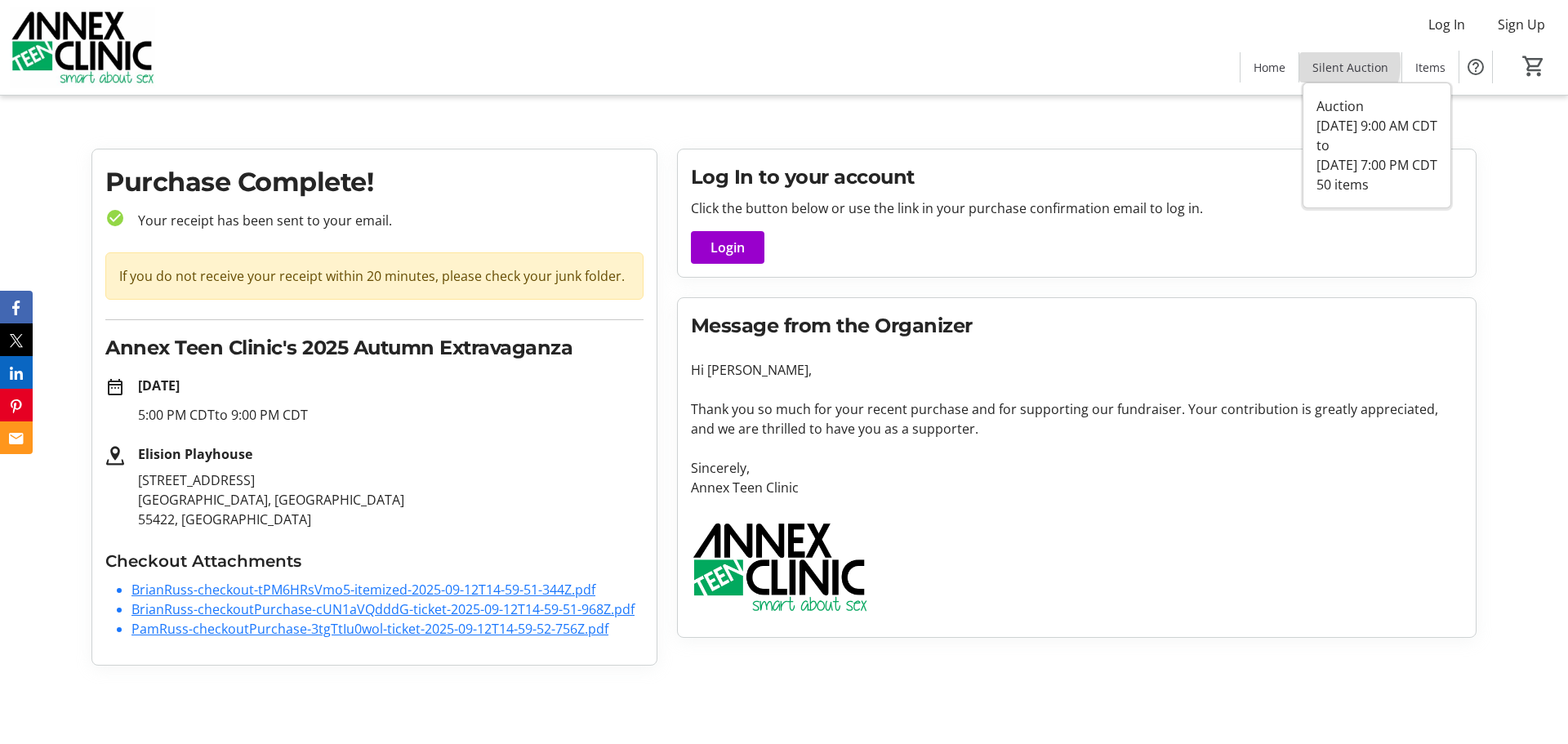
click at [1336, 65] on span "Silent Auction" at bounding box center [1351, 68] width 76 height 17
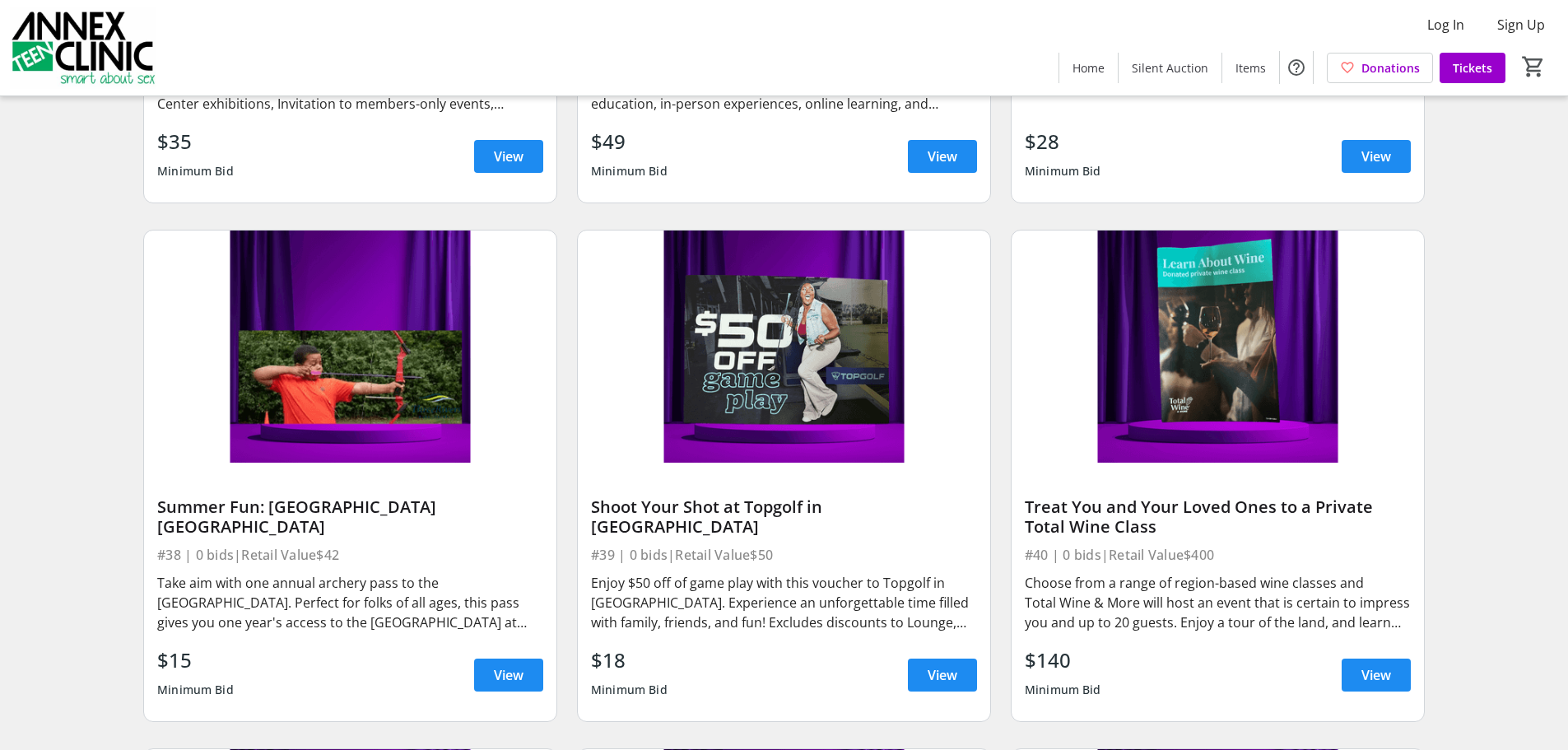
scroll to position [6219, 0]
